Goal: Check status: Check status

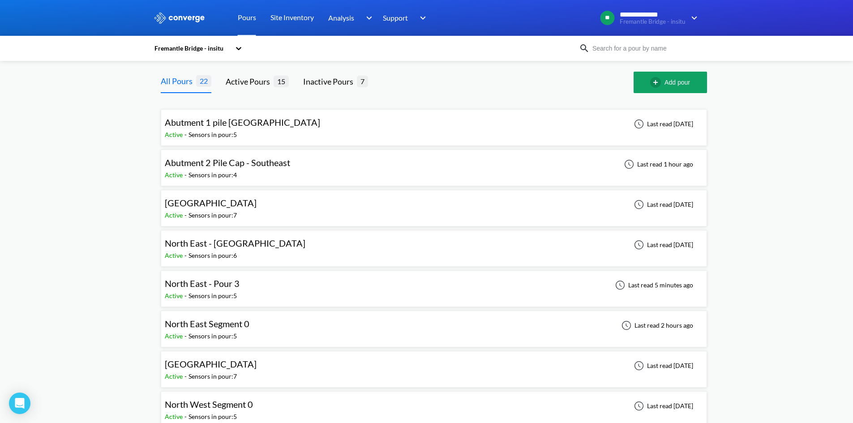
click at [188, 326] on span "North East Segment 0" at bounding box center [207, 323] width 85 height 11
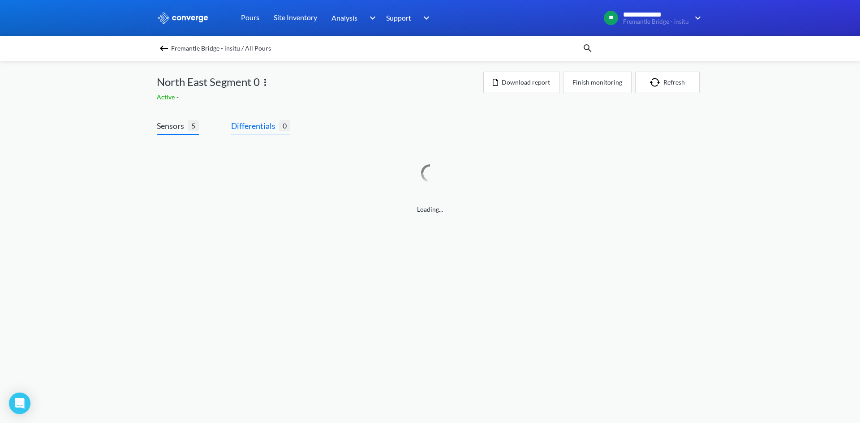
click at [259, 132] on span "Differentials" at bounding box center [255, 126] width 48 height 13
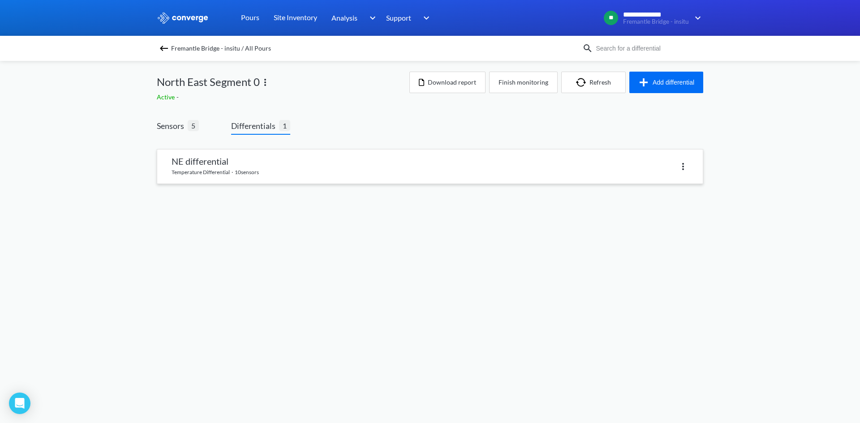
click at [230, 154] on link at bounding box center [429, 167] width 545 height 34
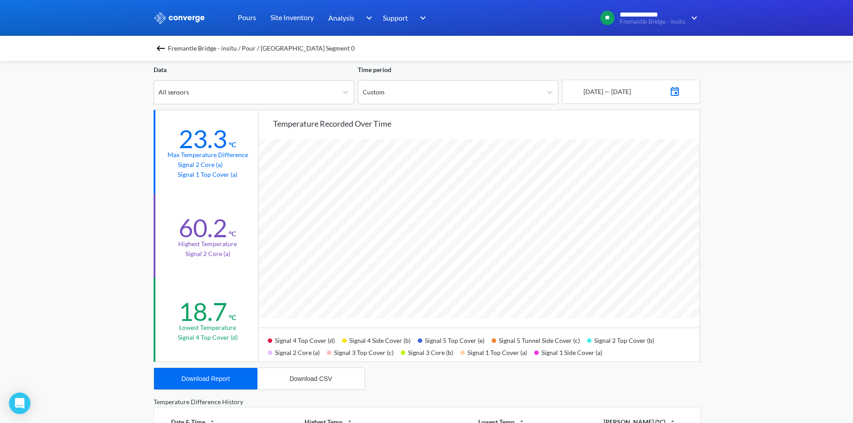
scroll to position [45, 0]
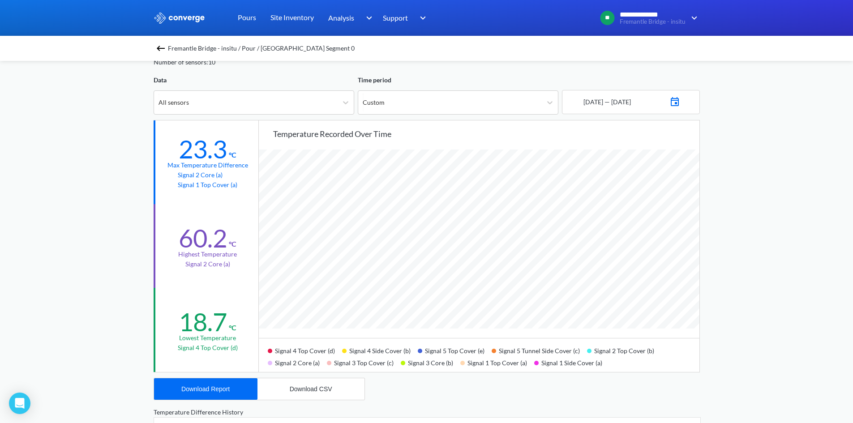
click at [680, 105] on img at bounding box center [674, 100] width 11 height 13
click at [671, 191] on td "20" at bounding box center [673, 192] width 14 height 14
click at [655, 178] on td "12" at bounding box center [659, 179] width 14 height 14
click at [678, 189] on td "20" at bounding box center [673, 192] width 14 height 14
click at [695, 195] on div "[DATE] 1 2 3 4 5 6 7 8 9 10 11 12 13 14 15 16 17 18 19 20 21 22 23 24 25 26 27 …" at bounding box center [630, 173] width 129 height 109
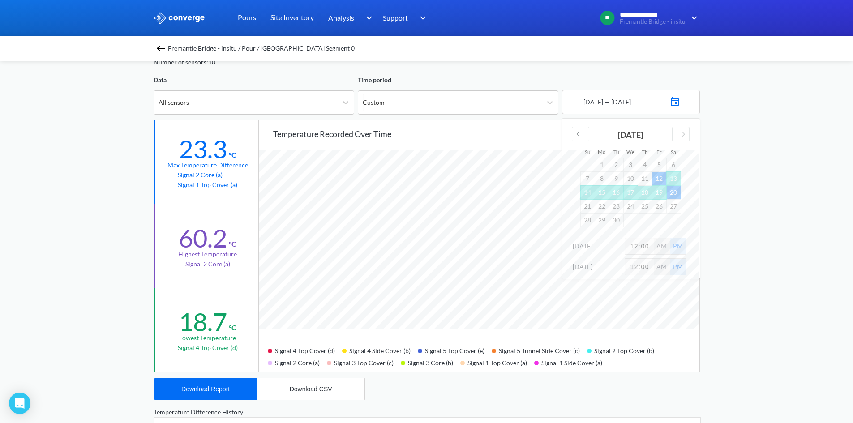
click at [680, 100] on img at bounding box center [674, 100] width 11 height 13
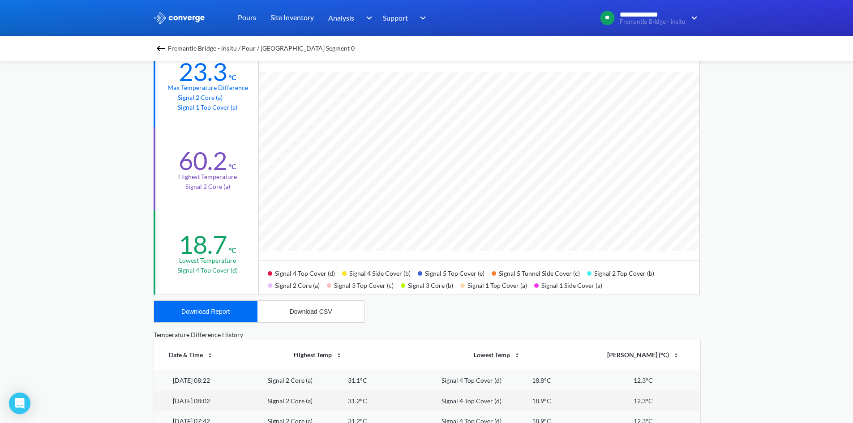
scroll to position [14, 0]
